Goal: Navigation & Orientation: Find specific page/section

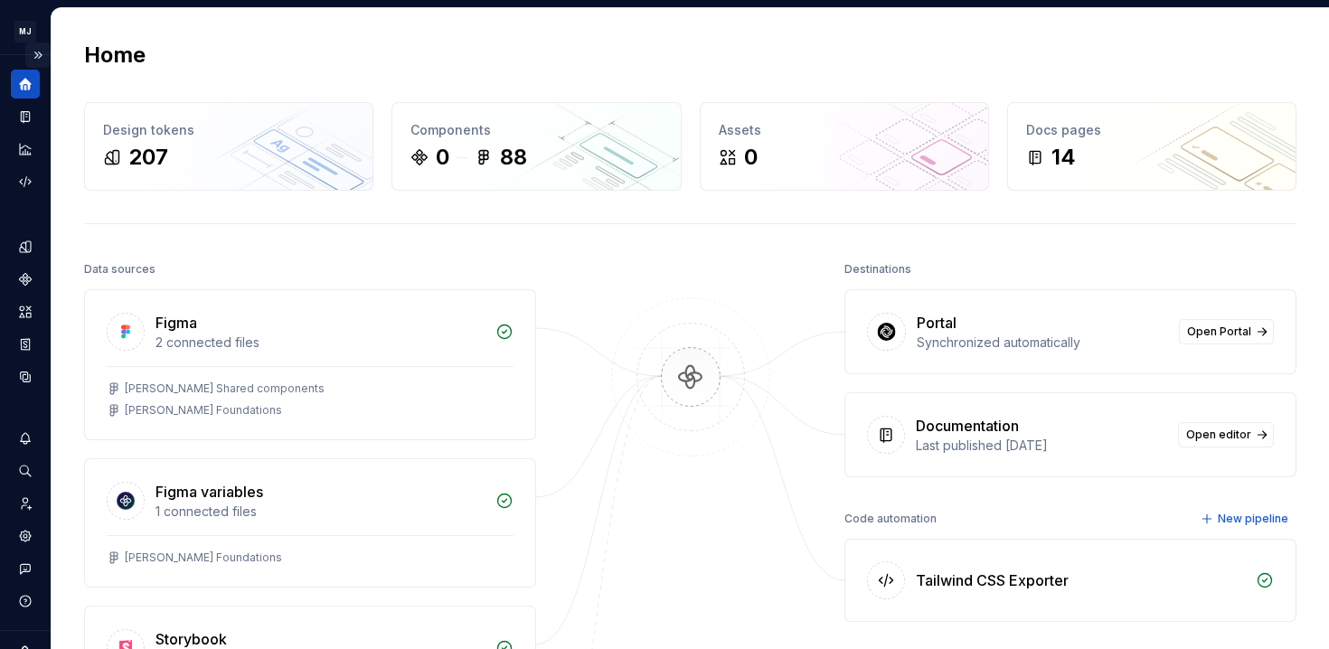
click at [42, 57] on button "Expand sidebar" at bounding box center [37, 54] width 25 height 25
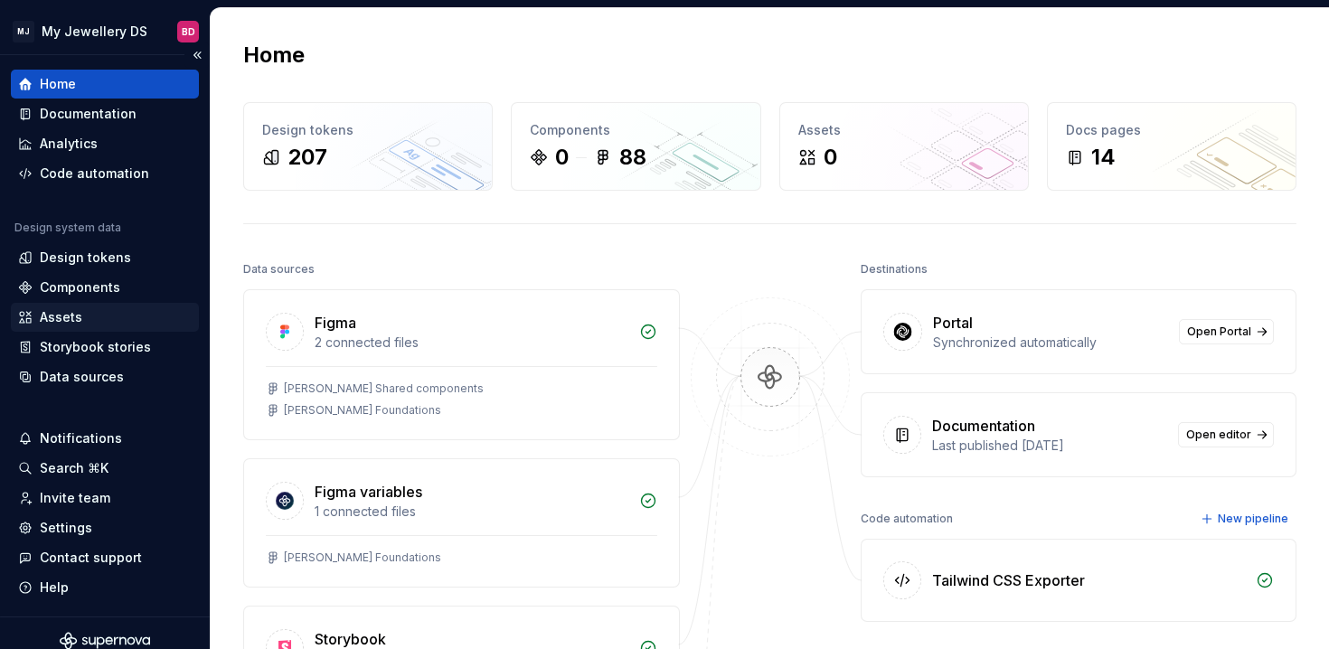
scroll to position [15, 0]
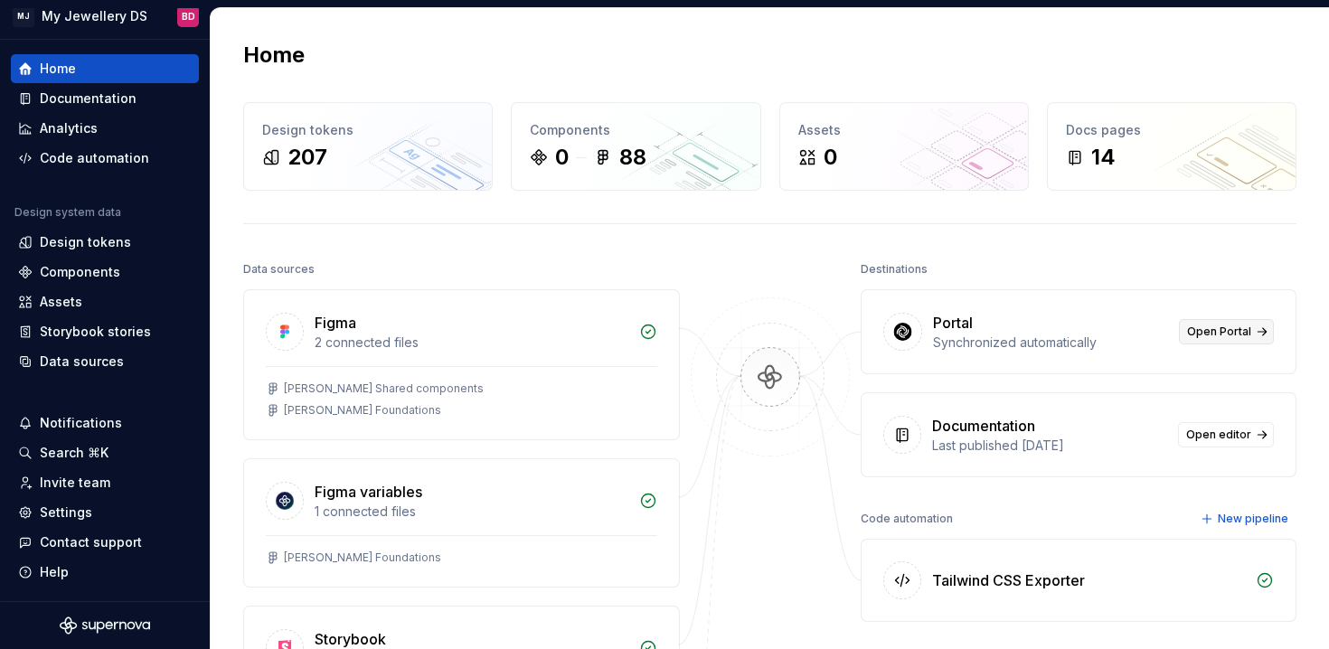
click at [1217, 325] on span "Open Portal" at bounding box center [1219, 332] width 64 height 14
